Goal: Communication & Community: Share content

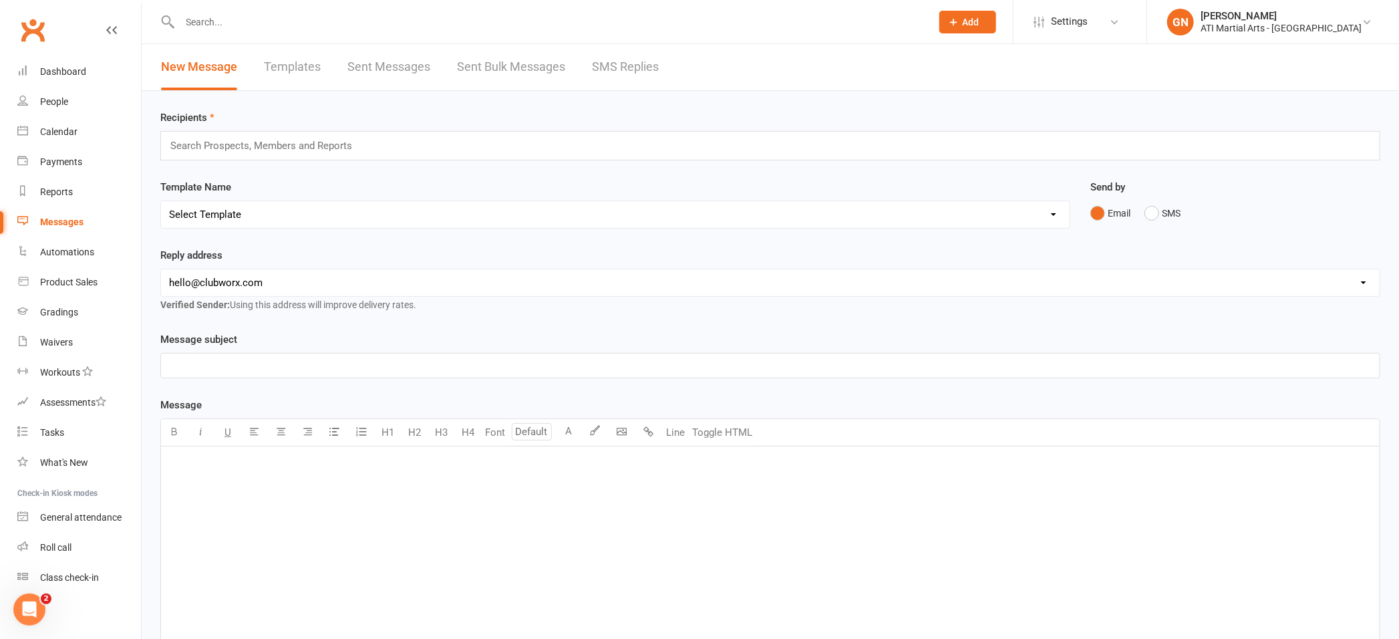
drag, startPoint x: 235, startPoint y: 17, endPoint x: 265, endPoint y: 45, distance: 41.6
click at [241, 27] on input "text" at bounding box center [549, 22] width 746 height 19
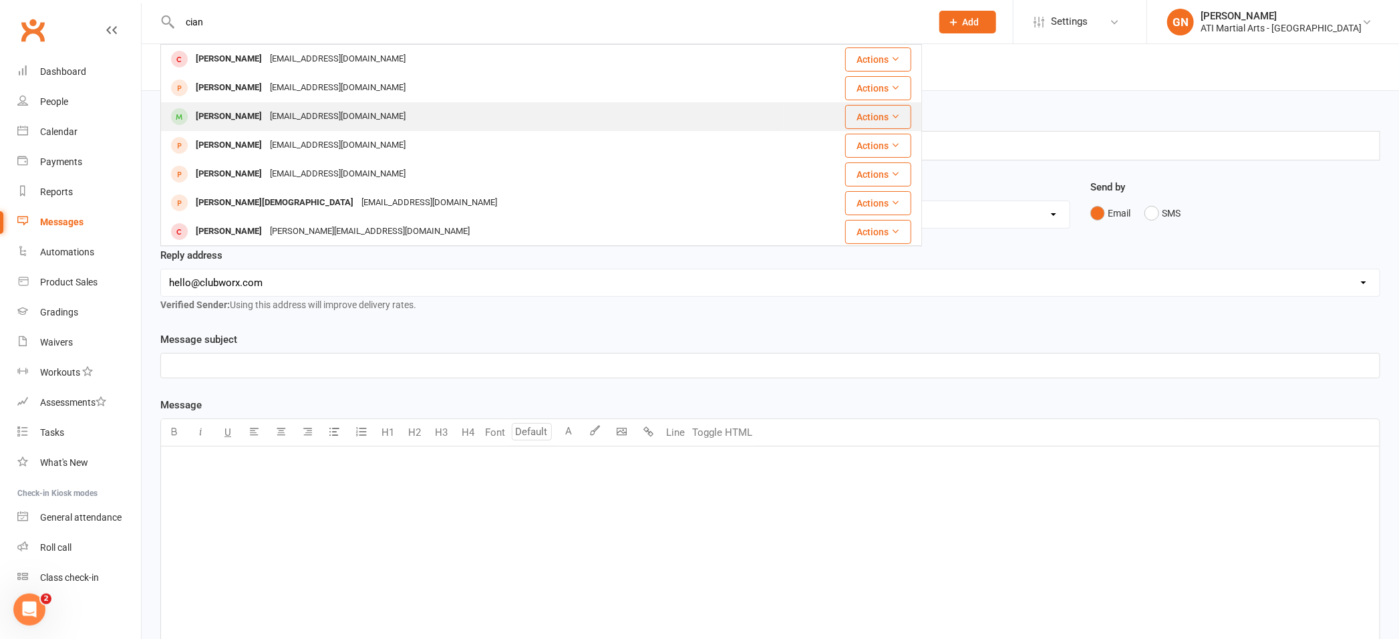
type input "cian"
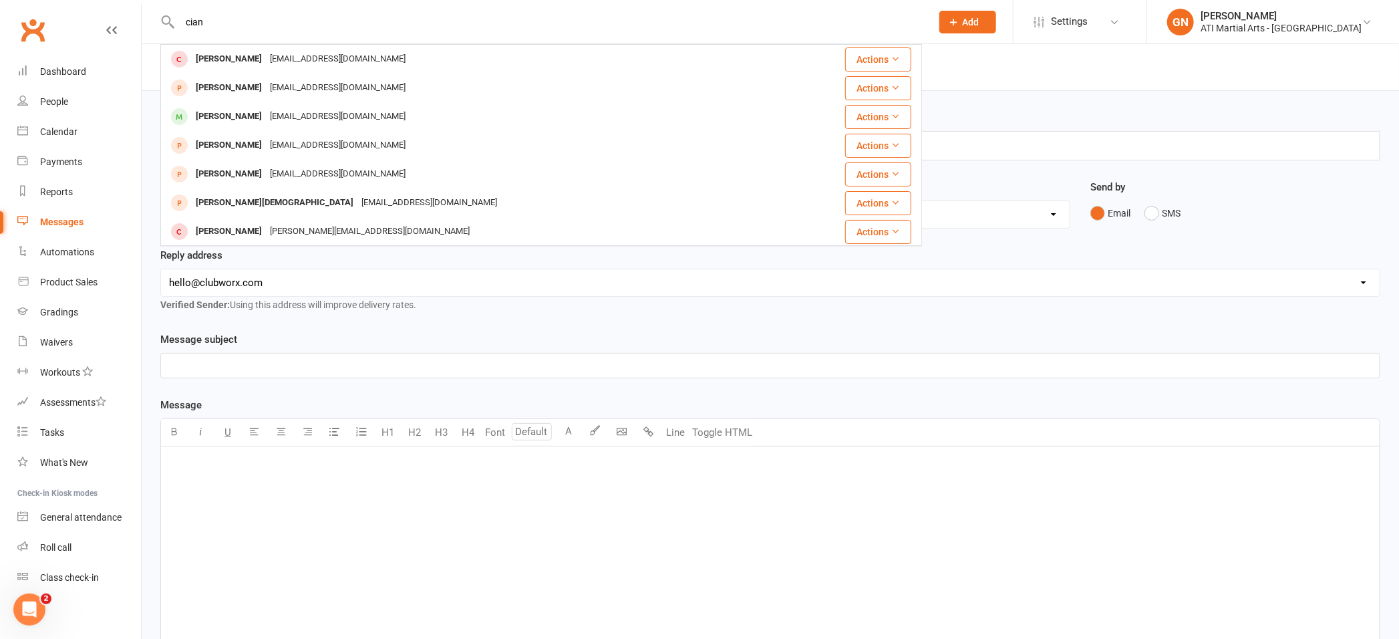
click at [220, 111] on div "[PERSON_NAME]" at bounding box center [229, 116] width 74 height 19
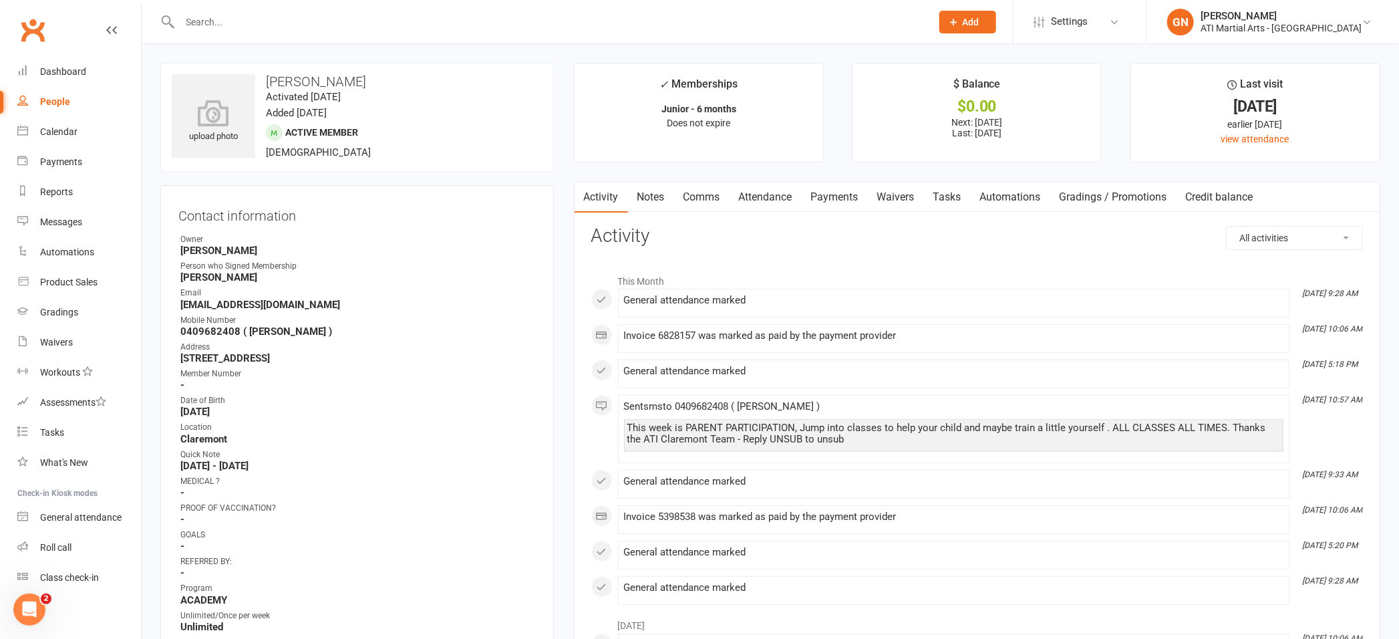
click at [828, 199] on link "Payments" at bounding box center [835, 197] width 66 height 31
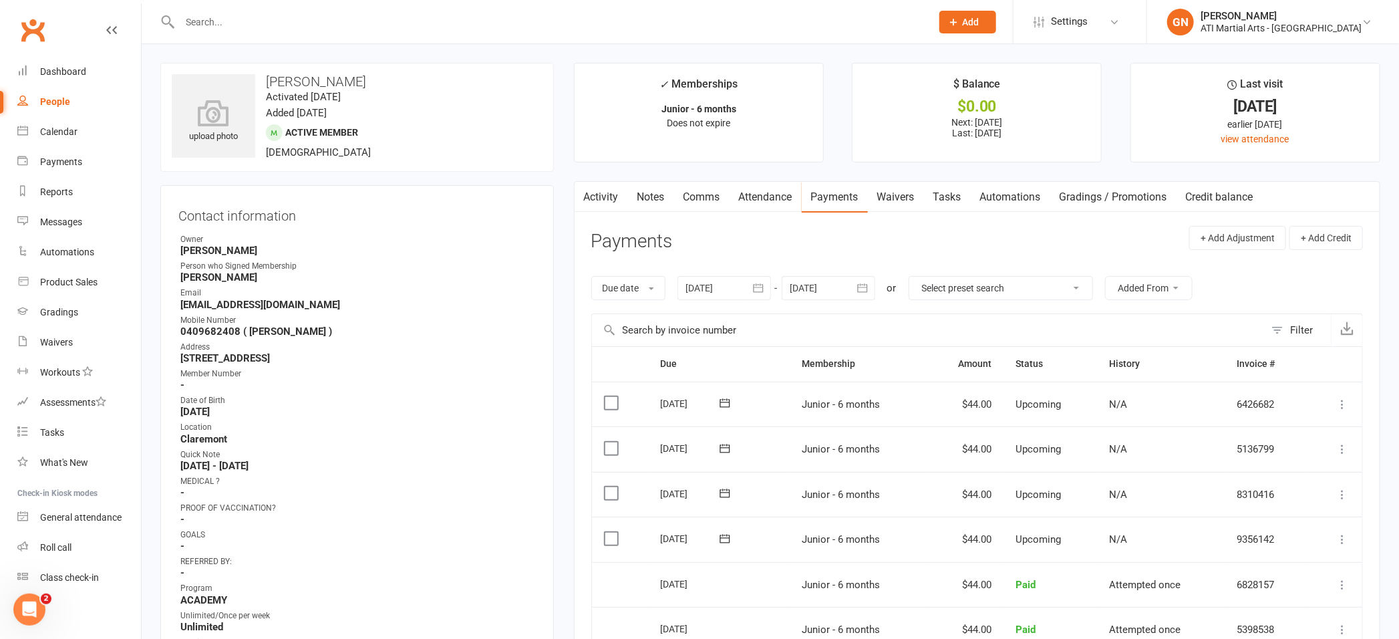
click at [286, 23] on input "text" at bounding box center [549, 22] width 746 height 19
click at [230, 26] on input "text" at bounding box center [549, 22] width 746 height 19
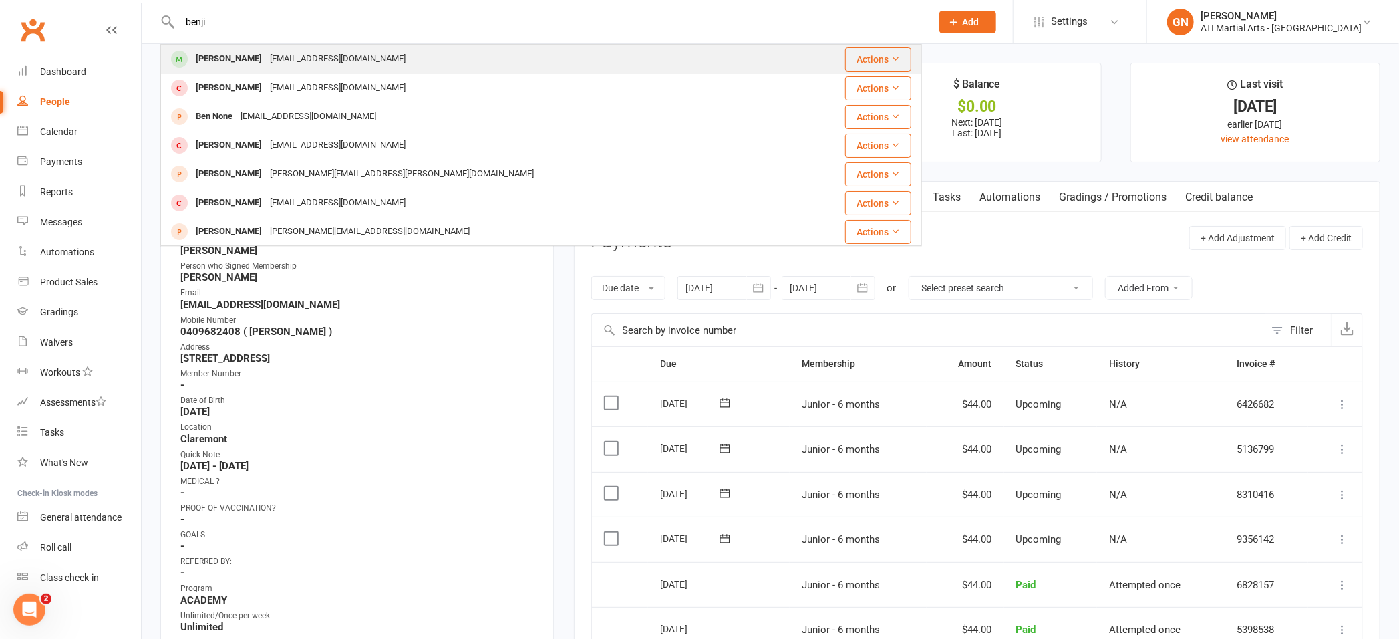
type input "benji"
click at [208, 57] on div "[PERSON_NAME]" at bounding box center [229, 58] width 74 height 19
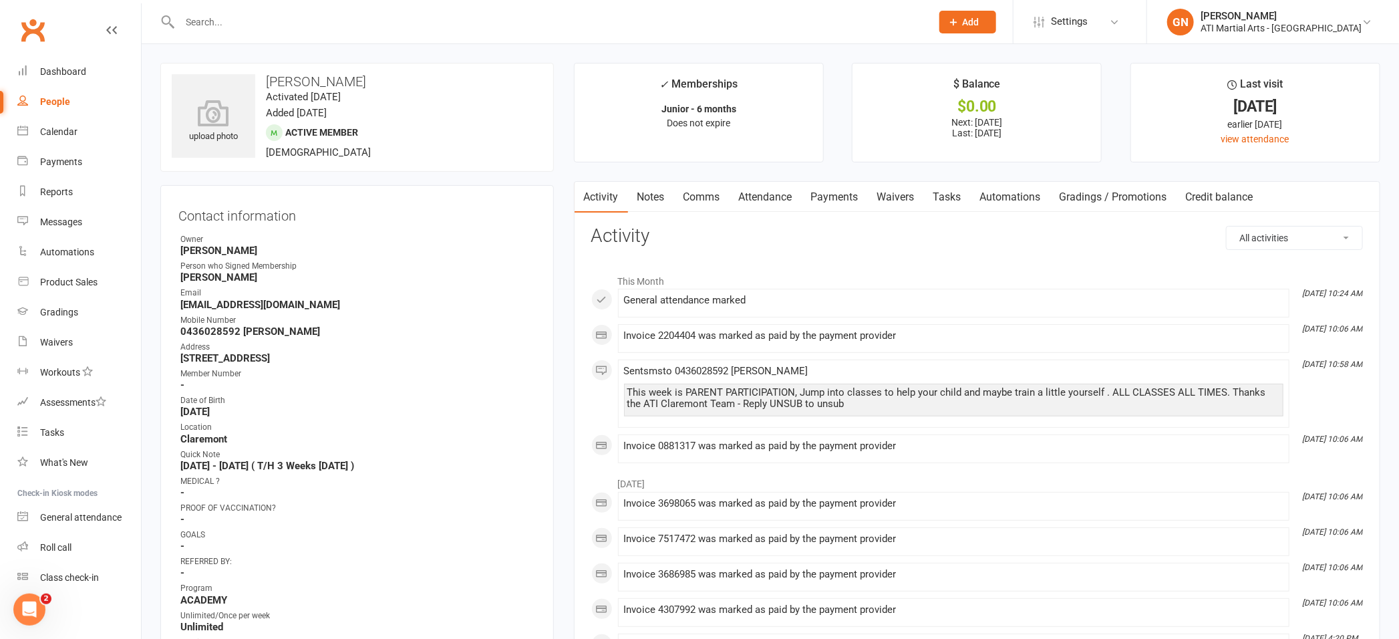
click at [704, 195] on link "Comms" at bounding box center [701, 197] width 55 height 31
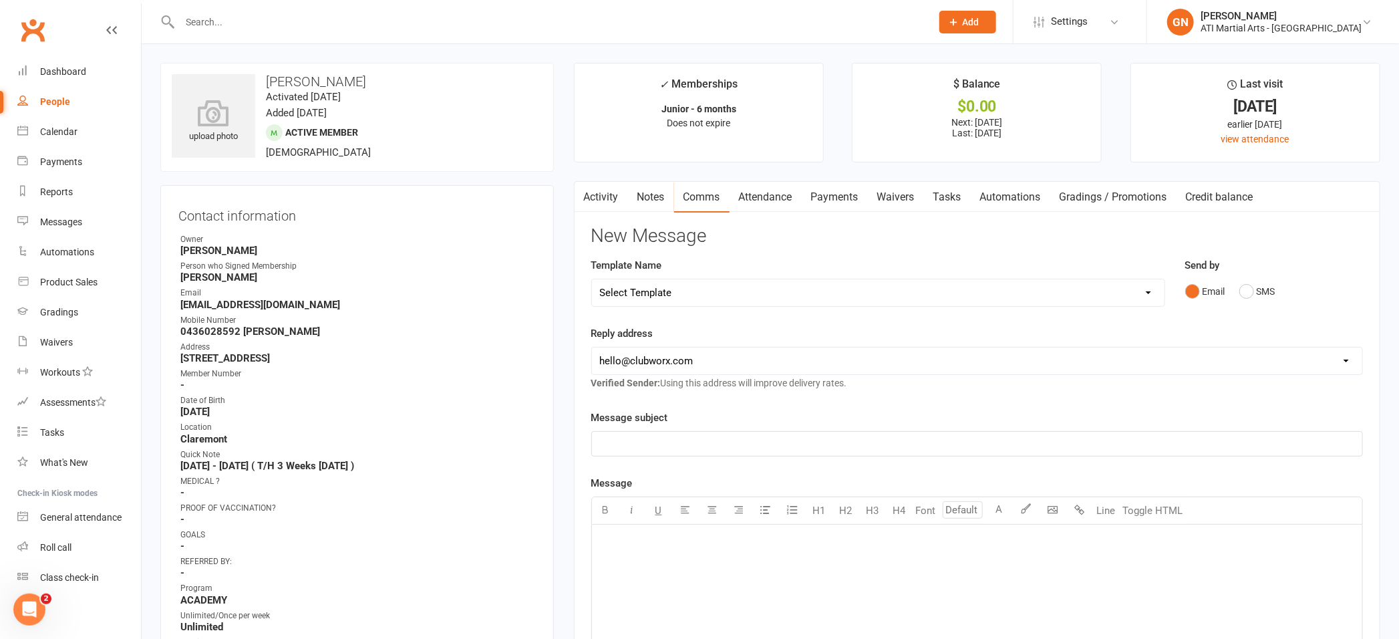
click at [650, 551] on div "﻿" at bounding box center [977, 624] width 770 height 200
click at [1256, 290] on button "SMS" at bounding box center [1257, 291] width 36 height 25
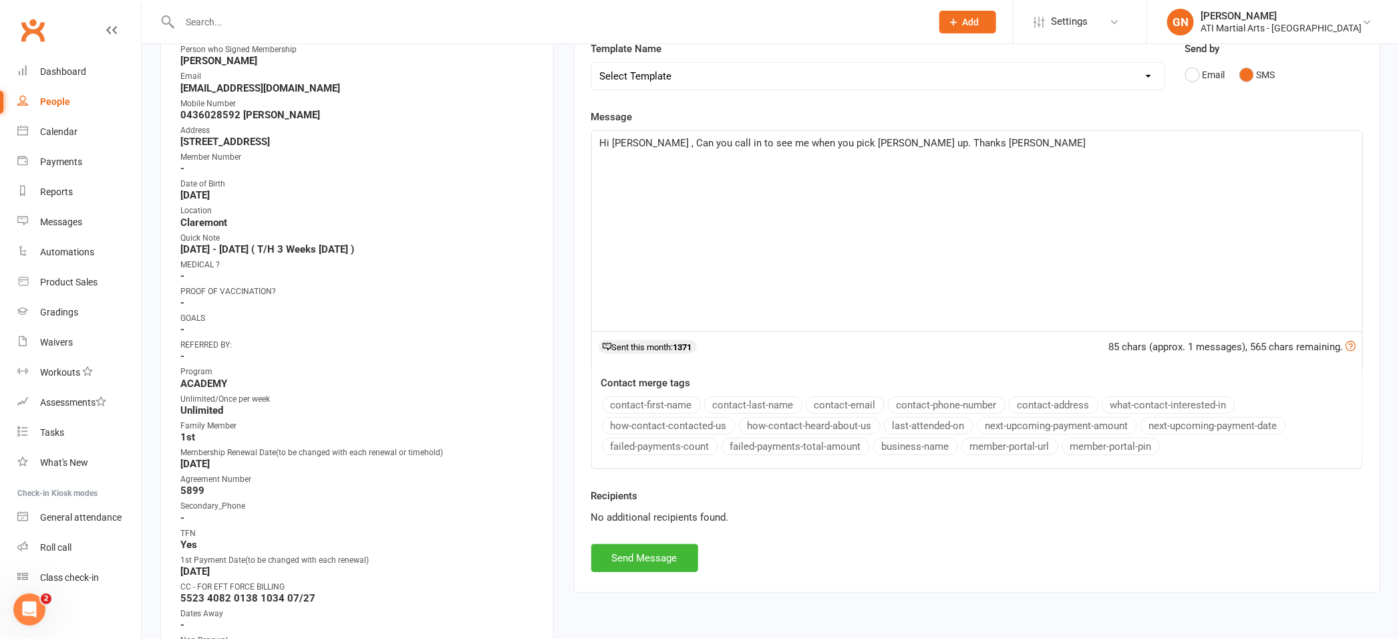
scroll to position [227, 0]
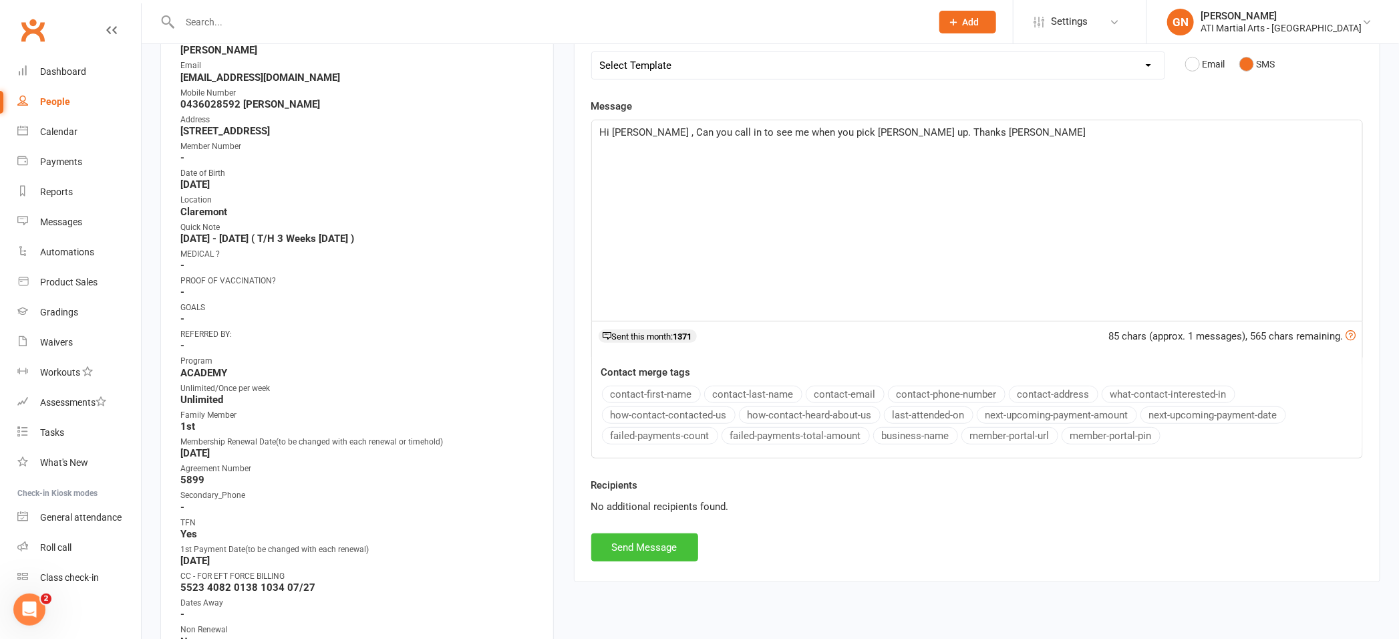
click at [615, 551] on button "Send Message" at bounding box center [644, 547] width 107 height 28
